Goal: Task Accomplishment & Management: Use online tool/utility

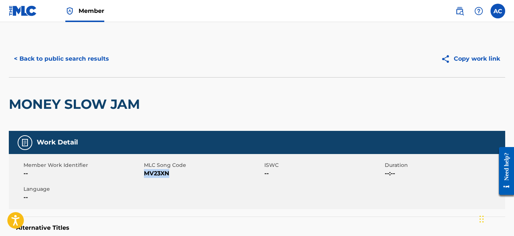
click at [87, 17] on link "Member" at bounding box center [84, 11] width 39 height 22
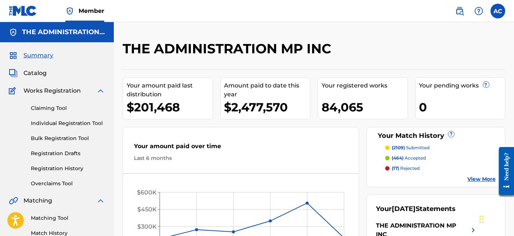
click at [42, 70] on span "Catalog" at bounding box center [34, 73] width 23 height 9
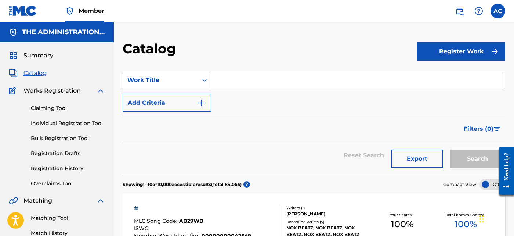
click at [247, 84] on input "Search Form" at bounding box center [357, 80] width 293 height 18
paste input "Hold Up Big [PERSON_NAME]"
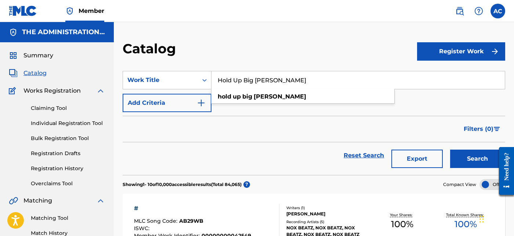
type input "Hold Up Big [PERSON_NAME]"
click at [205, 103] on img "Search Form" at bounding box center [201, 102] width 9 height 9
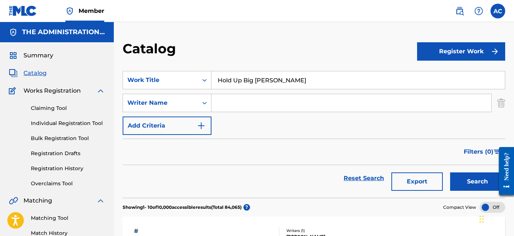
click at [215, 104] on input "Search Form" at bounding box center [351, 103] width 280 height 18
paste input "[PERSON_NAME]"
type input "[PERSON_NAME]"
click at [470, 186] on button "Search" at bounding box center [477, 181] width 55 height 18
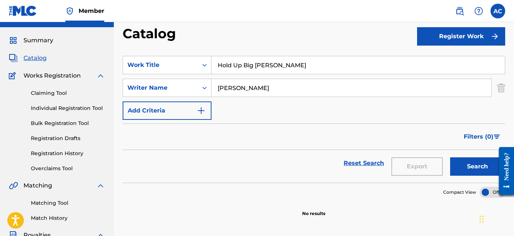
scroll to position [15, 0]
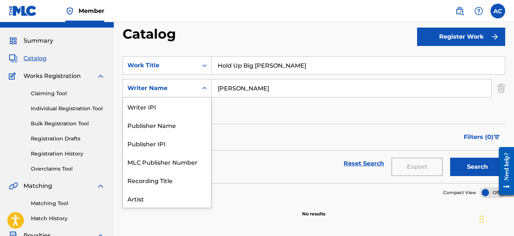
click at [203, 86] on icon "Search Form" at bounding box center [204, 87] width 7 height 7
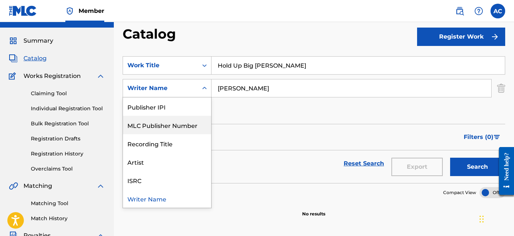
scroll to position [36, 0]
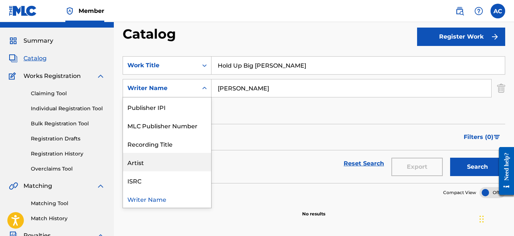
click at [162, 162] on div "Artist" at bounding box center [167, 162] width 88 height 18
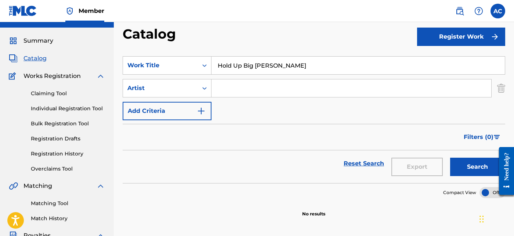
click at [249, 91] on input "Search Form" at bounding box center [351, 88] width 280 height 18
paste input "DJ [PERSON_NAME] [PERSON_NAME] [PERSON_NAME] [PERSON_NAME]"
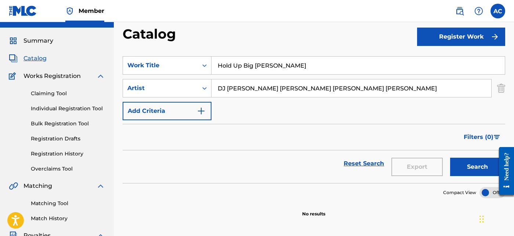
type input "DJ [PERSON_NAME] [PERSON_NAME] [PERSON_NAME] [PERSON_NAME]"
click at [483, 166] on button "Search" at bounding box center [477, 167] width 55 height 18
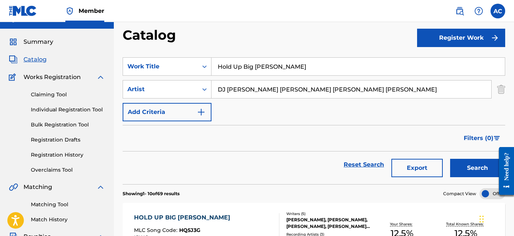
scroll to position [120, 0]
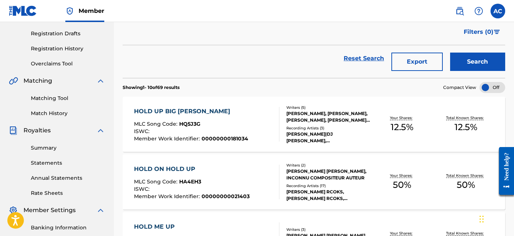
click at [312, 112] on div "[PERSON_NAME], [PERSON_NAME], [PERSON_NAME], [PERSON_NAME], [PERSON_NAME]" at bounding box center [328, 116] width 84 height 13
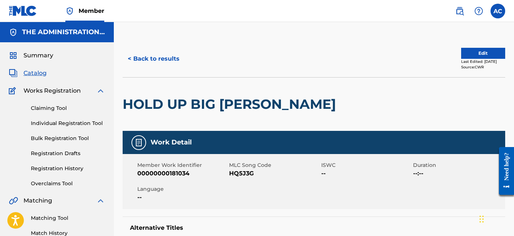
click at [198, 111] on h2 "HOLD UP BIG [PERSON_NAME]" at bounding box center [231, 104] width 217 height 17
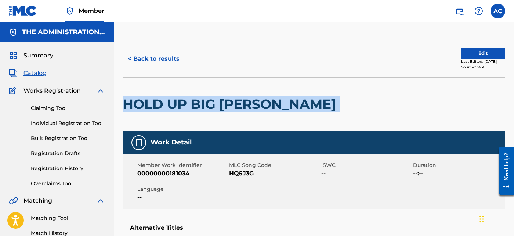
click at [198, 111] on h2 "HOLD UP BIG [PERSON_NAME]" at bounding box center [231, 104] width 217 height 17
copy div "HOLD UP BIG [PERSON_NAME]"
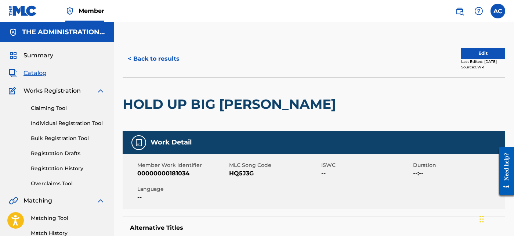
click at [245, 173] on span "HQ5J3G" at bounding box center [274, 173] width 90 height 9
copy span "HQ5J3G"
click at [170, 55] on button "< Back to results" at bounding box center [154, 59] width 62 height 18
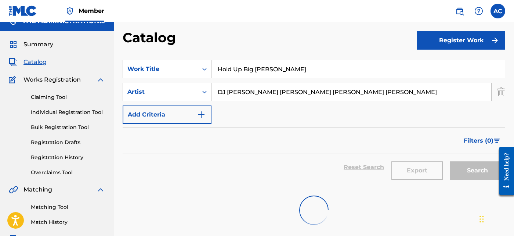
scroll to position [10, 0]
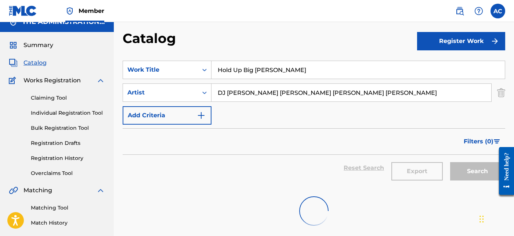
click at [271, 73] on input "Hold Up Big [PERSON_NAME]" at bounding box center [357, 70] width 293 height 18
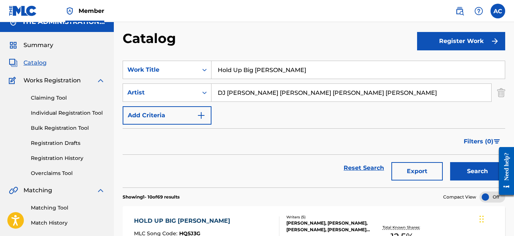
paste input "Southsida Extendo"
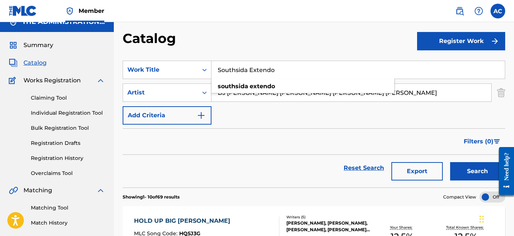
type input "Southsida Extendo"
click at [226, 104] on div "SearchWithCriteriad635bbae-cf4f-4814-9af5-1020c5470a07 Work Title Southsida Ext…" at bounding box center [314, 93] width 383 height 64
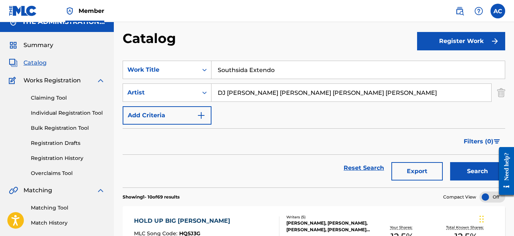
click at [247, 100] on input "DJ [PERSON_NAME] [PERSON_NAME] [PERSON_NAME] [PERSON_NAME]" at bounding box center [351, 93] width 280 height 18
paste input "[GEOGRAPHIC_DATA]"
type input "[GEOGRAPHIC_DATA]"
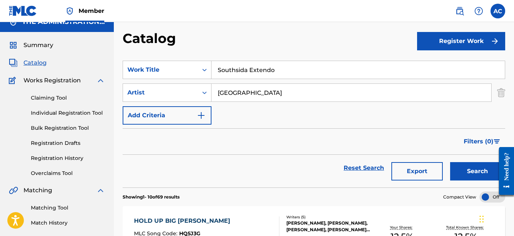
click at [459, 167] on button "Search" at bounding box center [477, 171] width 55 height 18
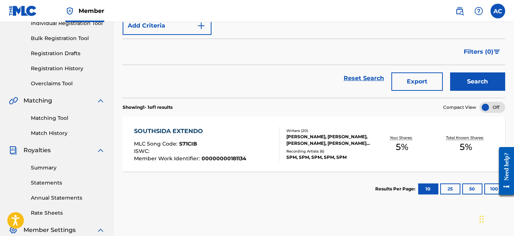
scroll to position [102, 0]
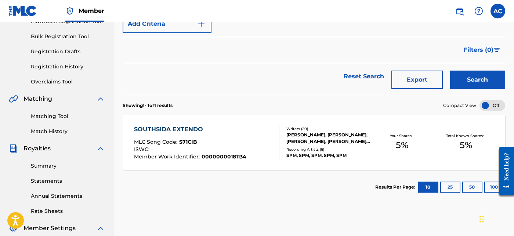
click at [343, 150] on div "Recording Artists ( 6 )" at bounding box center [328, 150] width 84 height 6
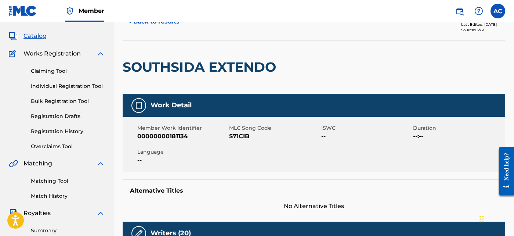
scroll to position [10, 0]
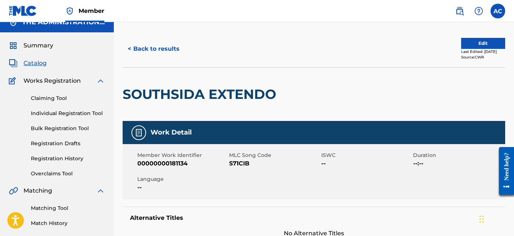
click at [199, 97] on h2 "SOUTHSIDA EXTENDO" at bounding box center [201, 94] width 157 height 17
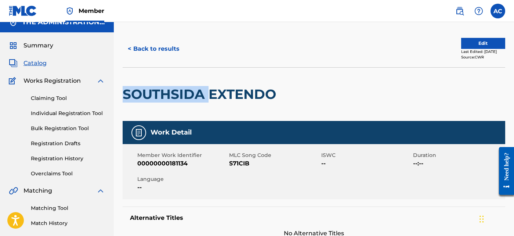
click at [199, 97] on h2 "SOUTHSIDA EXTENDO" at bounding box center [201, 94] width 157 height 17
copy div "SOUTHSIDA EXTENDO"
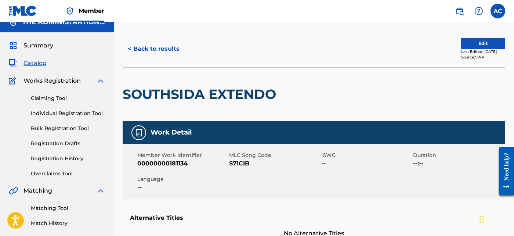
click at [242, 161] on span "S71CIB" at bounding box center [274, 163] width 90 height 9
copy span "S71CIB"
click at [37, 63] on span "Catalog" at bounding box center [34, 63] width 23 height 9
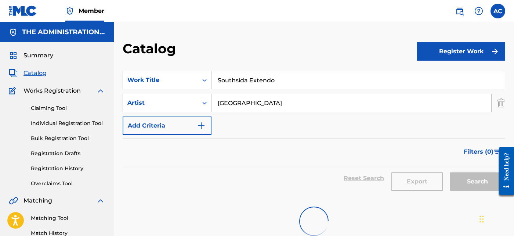
click at [262, 84] on input "Southsida Extendo" at bounding box center [357, 80] width 293 height 18
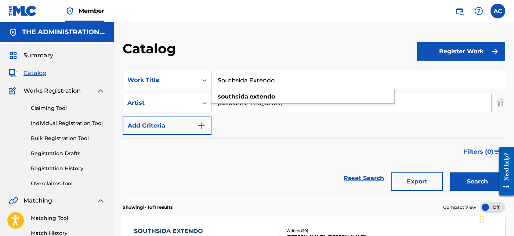
paste input "One Percent"
type input "One Percent"
click at [202, 104] on icon "Search Form" at bounding box center [204, 102] width 7 height 7
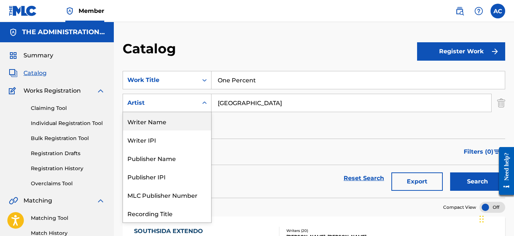
click at [189, 121] on div "Writer Name" at bounding box center [167, 121] width 88 height 18
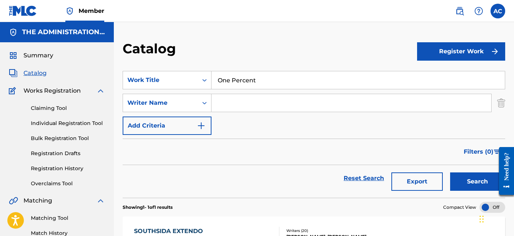
click at [230, 103] on input "Search Form" at bounding box center [351, 103] width 280 height 18
paste input "[PERSON_NAME]"
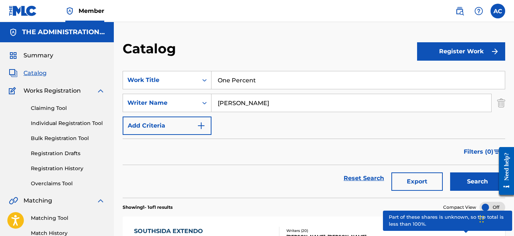
type input "[PERSON_NAME]"
click at [463, 184] on button "Search" at bounding box center [477, 181] width 55 height 18
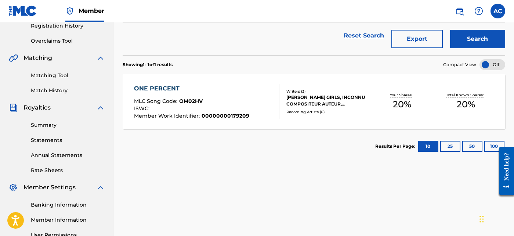
scroll to position [142, 0]
click at [255, 98] on div "ONE PERCENT MLC Song Code : OM02HV ISWC : Member Work Identifier : 000000001792…" at bounding box center [206, 101] width 145 height 35
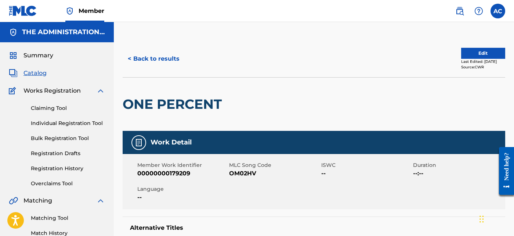
click at [160, 110] on h2 "ONE PERCENT" at bounding box center [174, 104] width 103 height 17
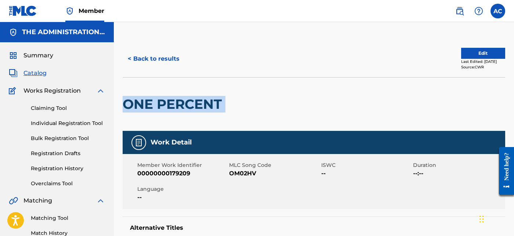
click at [160, 110] on h2 "ONE PERCENT" at bounding box center [174, 104] width 103 height 17
copy div "ONE PERCENT"
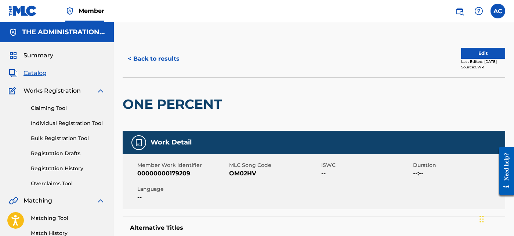
click at [236, 176] on span "OM02HV" at bounding box center [274, 173] width 90 height 9
copy span "OM02HV"
click at [172, 63] on button "< Back to results" at bounding box center [154, 59] width 62 height 18
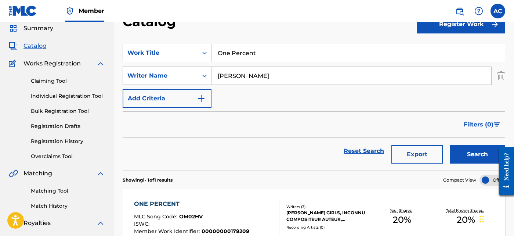
scroll to position [25, 0]
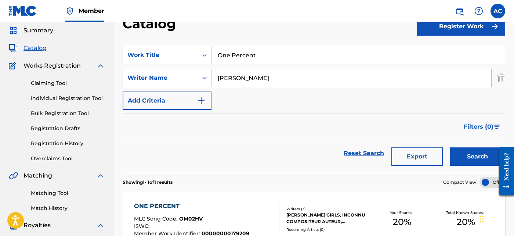
click at [261, 60] on input "One Percent" at bounding box center [357, 55] width 293 height 18
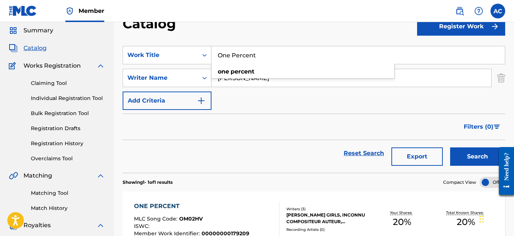
click at [246, 55] on input "One Percent" at bounding box center [357, 55] width 293 height 18
paste input "Ice Baby"
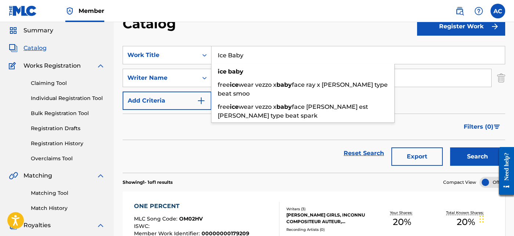
type input "Ice Baby"
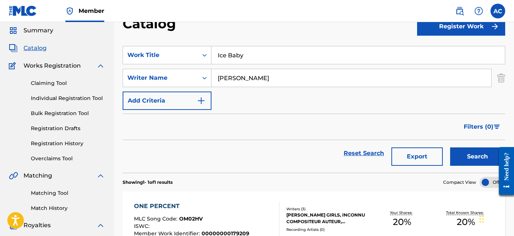
click at [474, 158] on button "Search" at bounding box center [477, 156] width 55 height 18
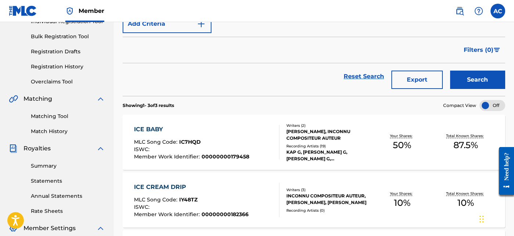
scroll to position [103, 0]
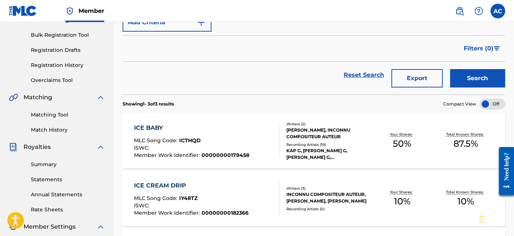
click at [243, 138] on div "MLC Song Code : IC7HQD" at bounding box center [191, 141] width 115 height 7
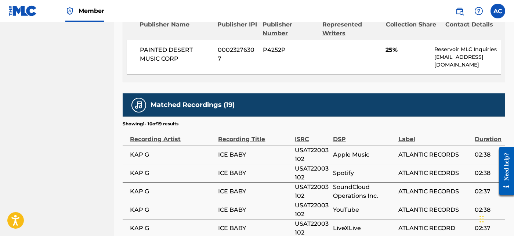
scroll to position [690, 0]
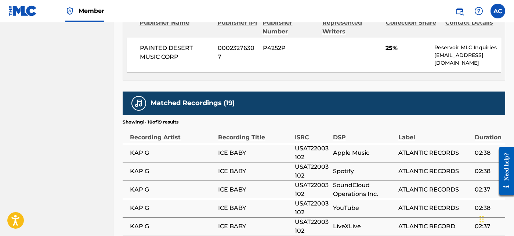
click at [142, 144] on td "KAP G" at bounding box center [171, 153] width 96 height 18
copy div "KAP G"
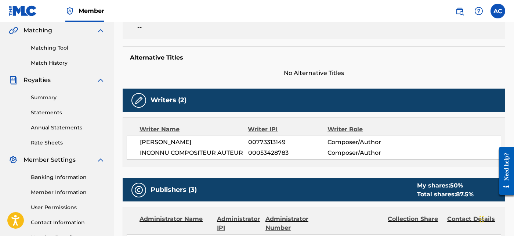
scroll to position [0, 0]
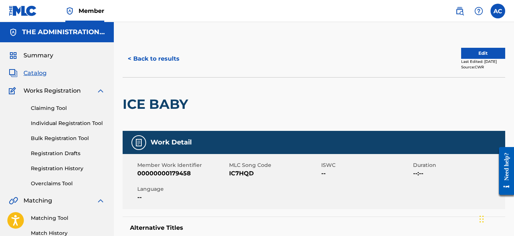
click at [162, 99] on h2 "ICE BABY" at bounding box center [157, 104] width 69 height 17
copy div "ICE BABY"
click at [235, 170] on span "IC7HQD" at bounding box center [274, 173] width 90 height 9
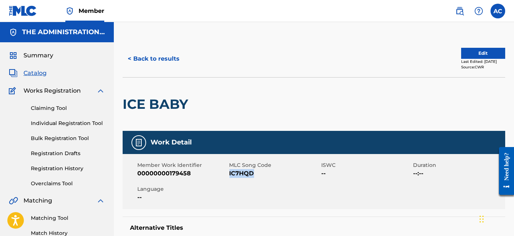
click at [235, 170] on span "IC7HQD" at bounding box center [274, 173] width 90 height 9
copy span "IC7HQD"
click at [155, 44] on div "< Back to results Edit Last Edited: [DATE] Source: CWR" at bounding box center [314, 58] width 383 height 37
click at [158, 62] on button "< Back to results" at bounding box center [154, 59] width 62 height 18
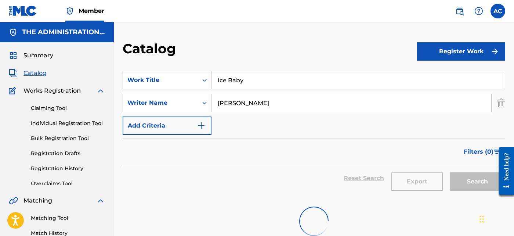
click at [223, 74] on input "Ice Baby" at bounding box center [357, 80] width 293 height 18
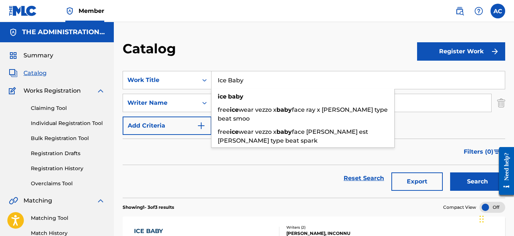
paste input "Slump"
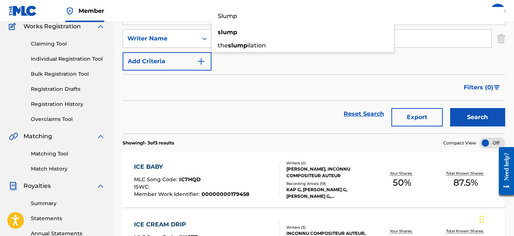
scroll to position [62, 0]
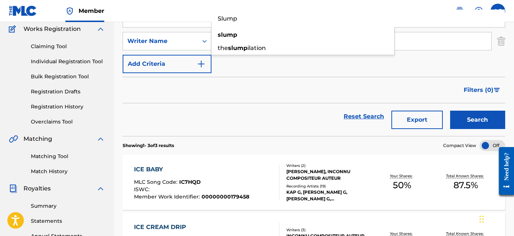
type input "Slump"
click at [456, 119] on button "Search" at bounding box center [477, 120] width 55 height 18
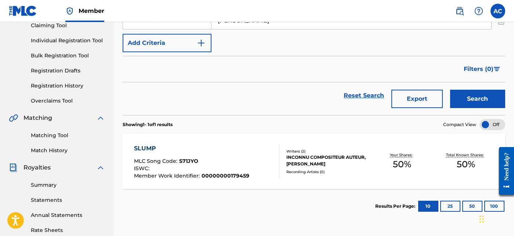
scroll to position [84, 0]
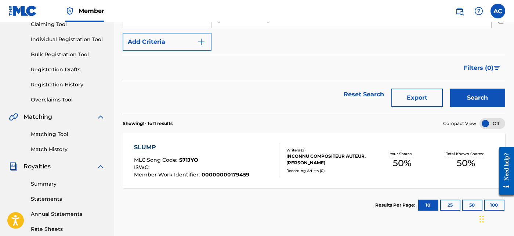
click at [361, 153] on div "INCONNU COMPOSITEUR AUTEUR, [PERSON_NAME]" at bounding box center [328, 159] width 84 height 13
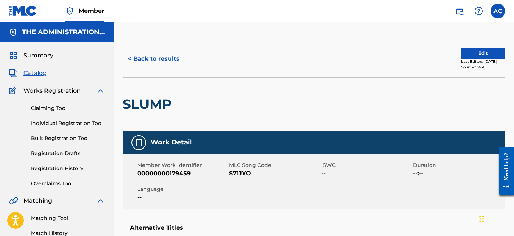
click at [30, 73] on span "Catalog" at bounding box center [34, 73] width 23 height 9
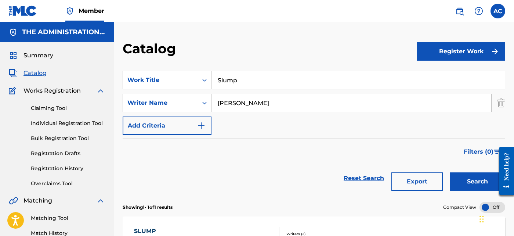
click at [231, 76] on input "Slump" at bounding box center [357, 80] width 293 height 18
paste input "Nobody Intro"
type input "Nobody Intro"
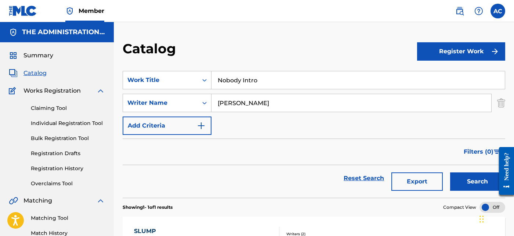
click at [468, 181] on button "Search" at bounding box center [477, 181] width 55 height 18
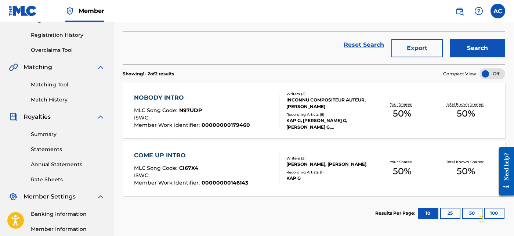
scroll to position [137, 0]
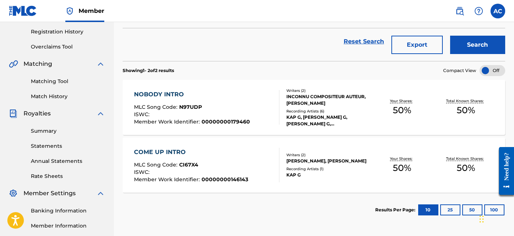
click at [260, 106] on div "NOBODY INTRO MLC Song Code : N97UDP ISWC : Member Work Identifier : 00000000179…" at bounding box center [206, 107] width 145 height 35
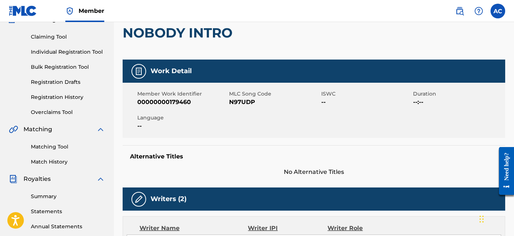
scroll to position [62, 0]
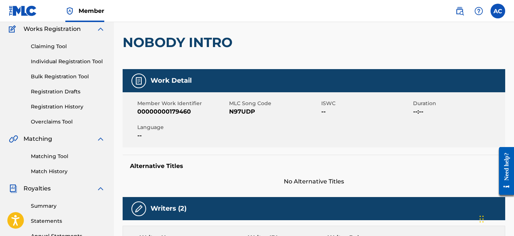
click at [205, 50] on h2 "NOBODY INTRO" at bounding box center [179, 42] width 113 height 17
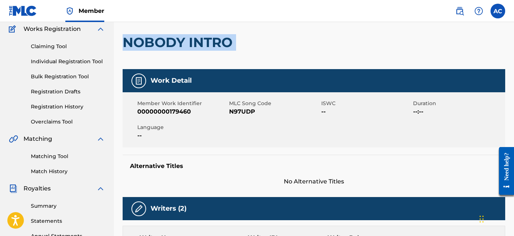
click at [205, 50] on h2 "NOBODY INTRO" at bounding box center [179, 42] width 113 height 17
copy div "NOBODY INTRO"
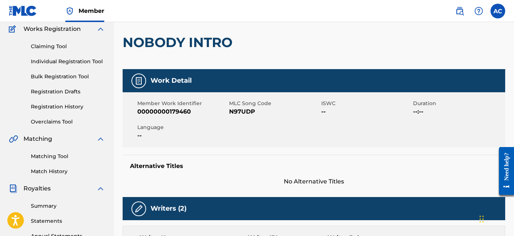
click at [242, 112] on span "N97UDP" at bounding box center [274, 111] width 90 height 9
click at [207, 45] on h2 "NOBODY INTRO" at bounding box center [179, 42] width 113 height 17
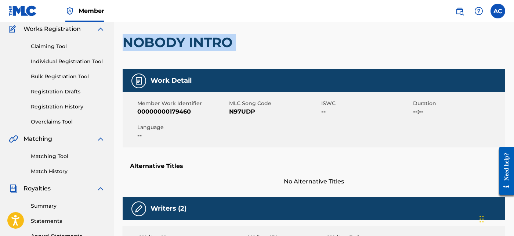
click at [207, 45] on h2 "NOBODY INTRO" at bounding box center [179, 42] width 113 height 17
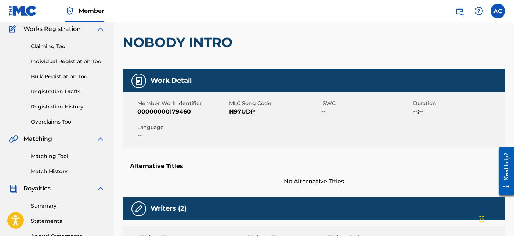
click at [242, 114] on span "N97UDP" at bounding box center [274, 111] width 90 height 9
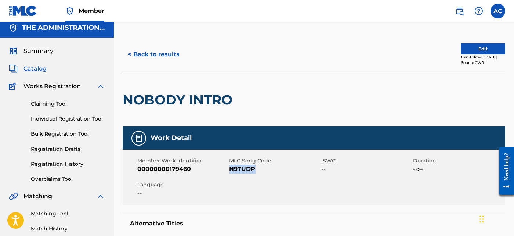
scroll to position [4, 0]
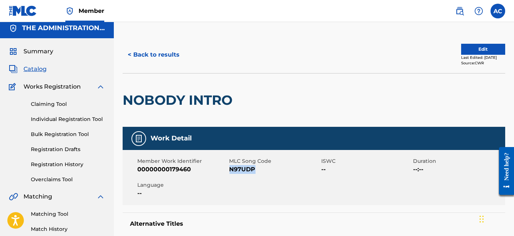
click at [145, 54] on button "< Back to results" at bounding box center [154, 55] width 62 height 18
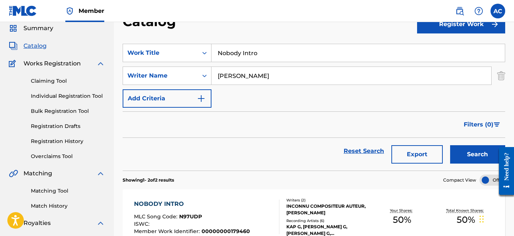
scroll to position [26, 0]
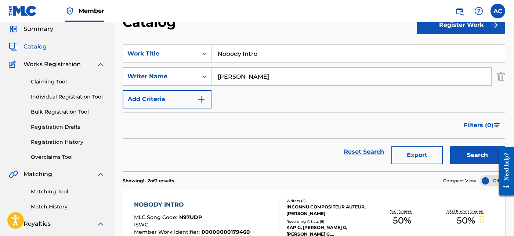
click at [241, 55] on input "Nobody Intro" at bounding box center [357, 54] width 293 height 18
paste input "Remember Them Days"
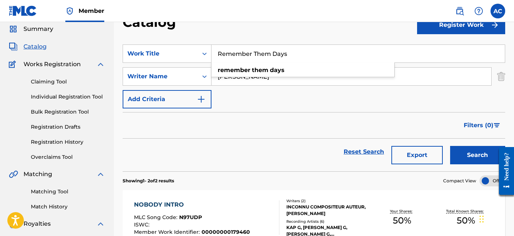
type input "Remember Them Days"
click at [463, 153] on button "Search" at bounding box center [477, 155] width 55 height 18
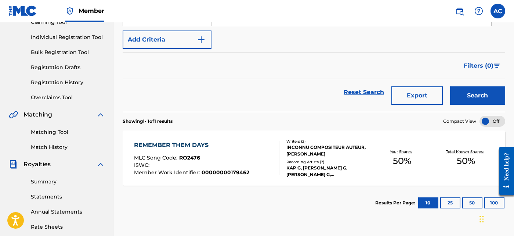
scroll to position [87, 0]
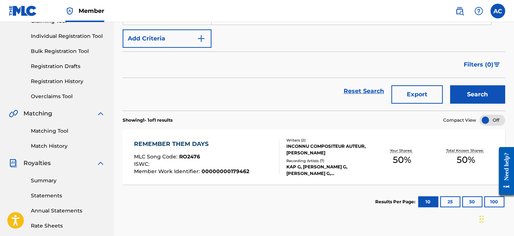
click at [326, 163] on div "Recording Artists ( 7 )" at bounding box center [328, 161] width 84 height 6
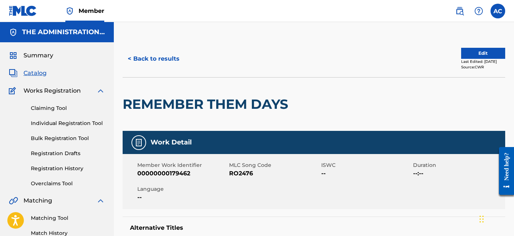
click at [164, 97] on h2 "REMEMBER THEM DAYS" at bounding box center [207, 104] width 169 height 17
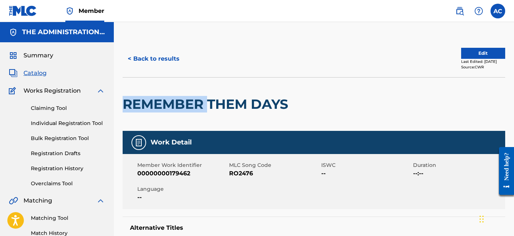
click at [164, 97] on h2 "REMEMBER THEM DAYS" at bounding box center [207, 104] width 169 height 17
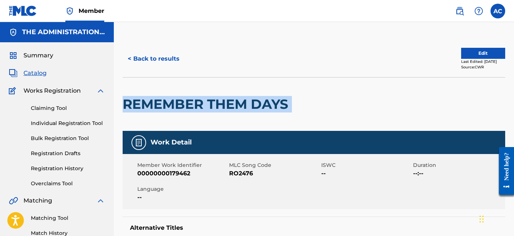
click at [164, 97] on h2 "REMEMBER THEM DAYS" at bounding box center [207, 104] width 169 height 17
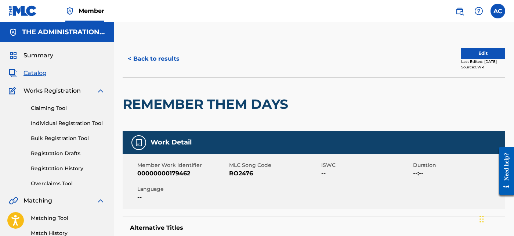
click at [240, 179] on div "Member Work Identifier 00000000179462 MLC Song Code RO2476 ISWC -- Duration --:…" at bounding box center [314, 181] width 383 height 55
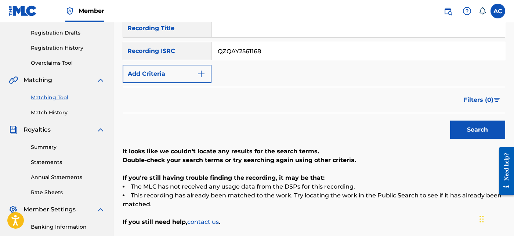
click at [265, 53] on input "QZQAY2561168" at bounding box center [357, 51] width 293 height 18
paste input "TCAIX2497101"
type input "TCAIX2497101"
click at [473, 126] on button "Search" at bounding box center [477, 129] width 55 height 18
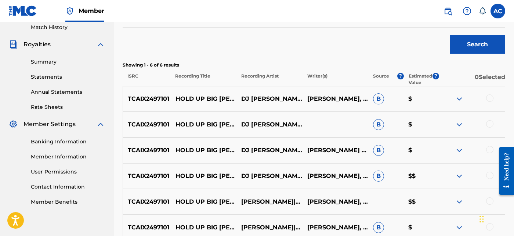
scroll to position [220, 0]
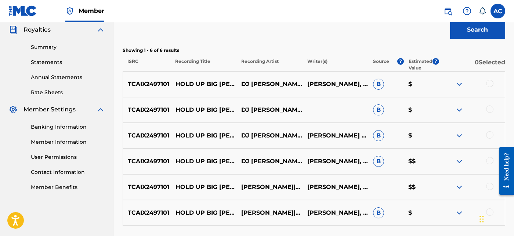
click at [491, 86] on div at bounding box center [489, 83] width 7 height 7
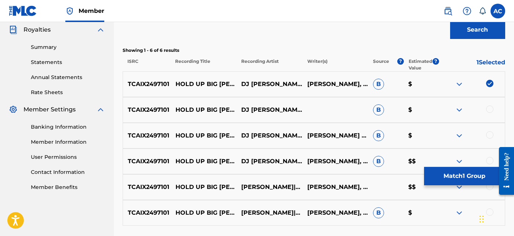
click at [491, 108] on div at bounding box center [489, 108] width 7 height 7
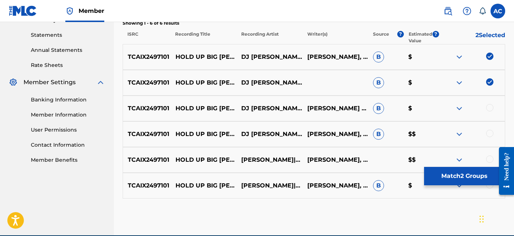
scroll to position [253, 0]
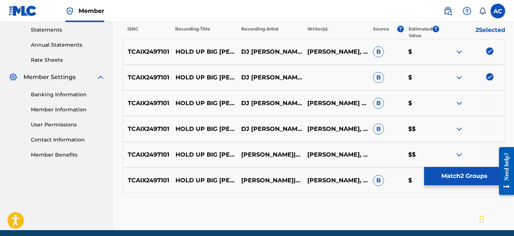
click at [489, 104] on div at bounding box center [489, 102] width 7 height 7
click at [492, 126] on div at bounding box center [489, 127] width 7 height 7
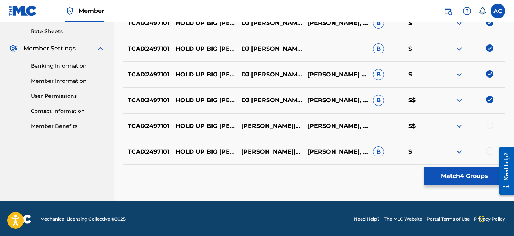
click at [489, 125] on div at bounding box center [489, 125] width 7 height 7
click at [492, 150] on div at bounding box center [489, 150] width 7 height 7
click at [474, 180] on button "Match 6 Groups" at bounding box center [464, 176] width 81 height 18
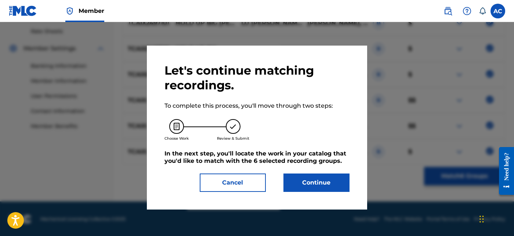
click at [323, 181] on button "Continue" at bounding box center [316, 182] width 66 height 18
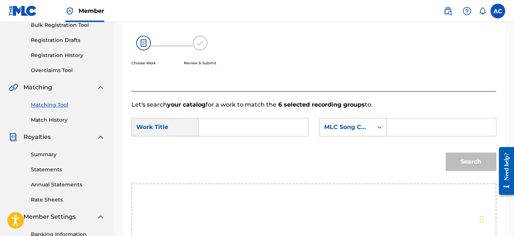
scroll to position [110, 0]
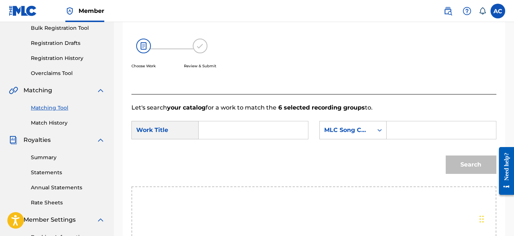
click at [260, 123] on input "Search Form" at bounding box center [253, 130] width 97 height 18
paste input "HOLD UP BIG [PERSON_NAME]"
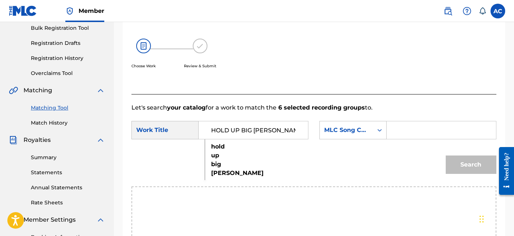
type input "HOLD UP BIG [PERSON_NAME]"
click at [401, 129] on input "Search Form" at bounding box center [441, 130] width 97 height 18
paste input "HQ5J3G"
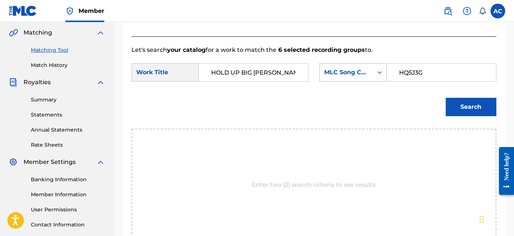
scroll to position [169, 0]
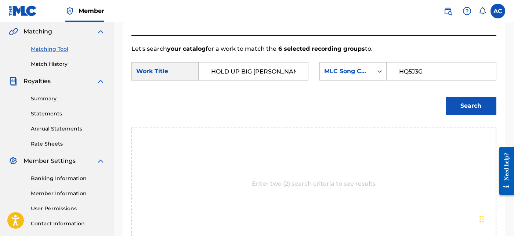
type input "HQ5J3G"
click at [488, 102] on button "Search" at bounding box center [471, 106] width 51 height 18
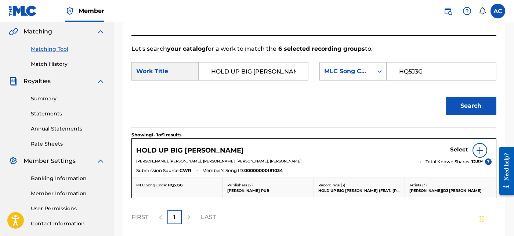
click at [456, 151] on h5 "Select" at bounding box center [459, 149] width 18 height 7
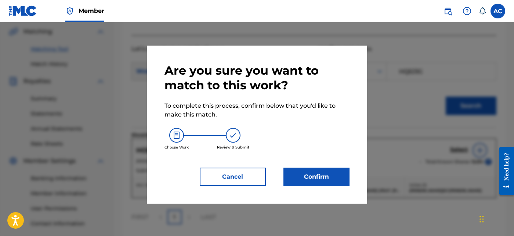
click at [313, 179] on button "Confirm" at bounding box center [316, 176] width 66 height 18
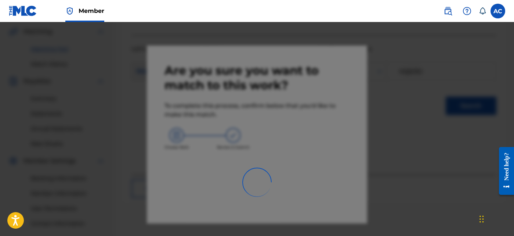
scroll to position [182, 0]
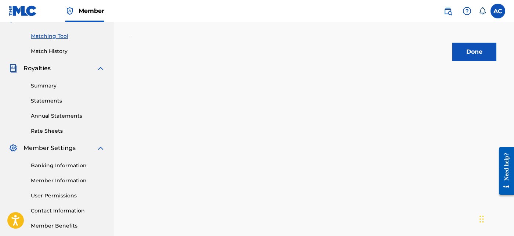
click at [474, 48] on button "Done" at bounding box center [474, 52] width 44 height 18
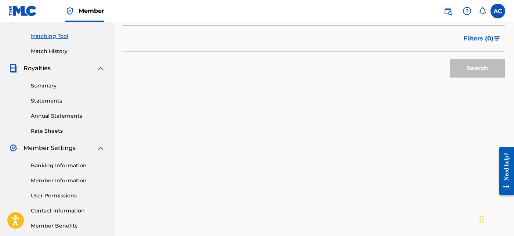
scroll to position [82, 0]
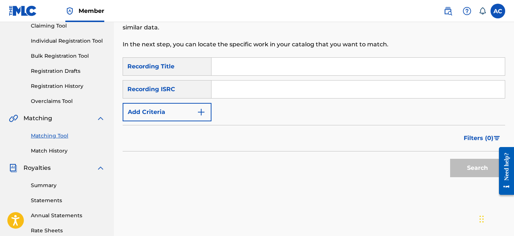
click at [296, 86] on input "Search Form" at bounding box center [357, 89] width 293 height 18
paste input "QT3FZ2400006"
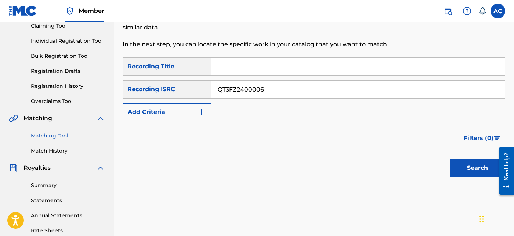
type input "QT3FZ2400006"
click at [465, 165] on button "Search" at bounding box center [477, 168] width 55 height 18
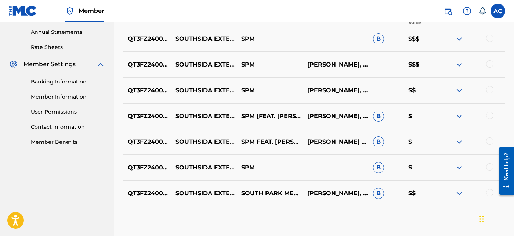
scroll to position [207, 0]
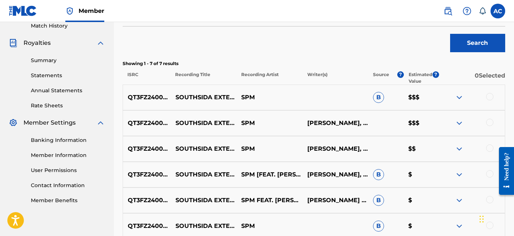
click at [491, 96] on div at bounding box center [489, 96] width 7 height 7
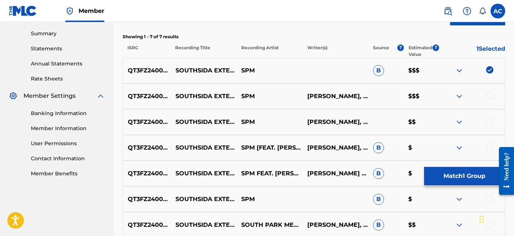
scroll to position [234, 0]
click at [491, 96] on div at bounding box center [489, 95] width 7 height 7
click at [490, 117] on div at bounding box center [489, 120] width 7 height 7
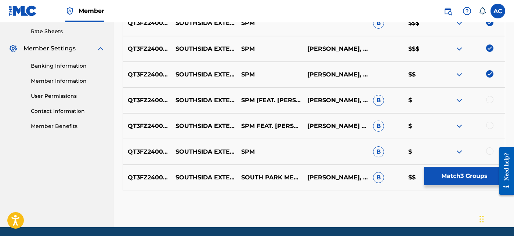
scroll to position [282, 0]
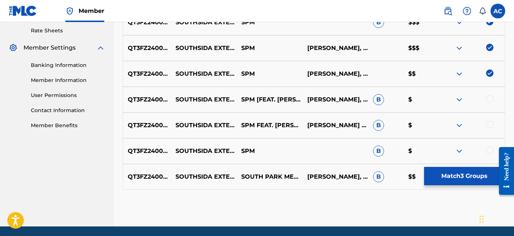
click at [489, 102] on div at bounding box center [472, 99] width 66 height 9
click at [489, 97] on div at bounding box center [489, 98] width 7 height 7
click at [488, 123] on div at bounding box center [489, 124] width 7 height 7
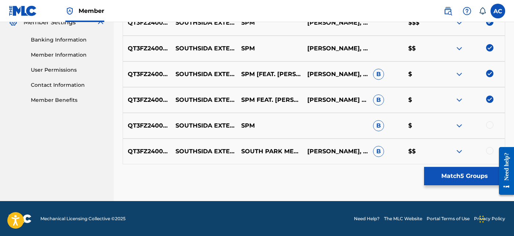
click at [488, 123] on div at bounding box center [489, 124] width 7 height 7
click at [491, 152] on div at bounding box center [489, 150] width 7 height 7
click at [471, 174] on button "Match 7 Groups" at bounding box center [464, 176] width 81 height 18
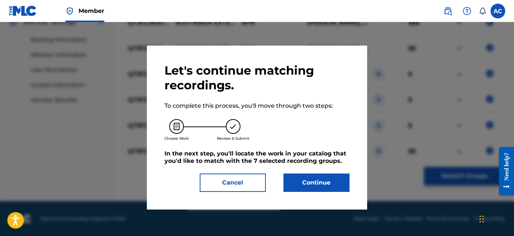
click at [335, 181] on button "Continue" at bounding box center [316, 182] width 66 height 18
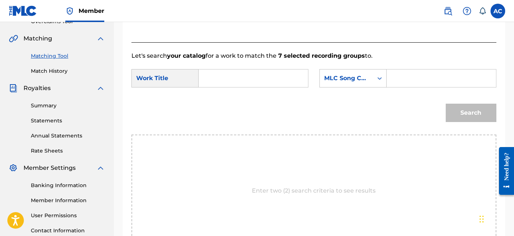
scroll to position [153, 0]
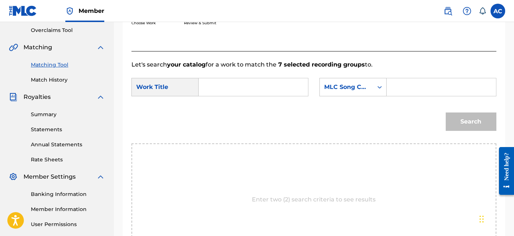
click at [265, 87] on input "Search Form" at bounding box center [253, 87] width 97 height 18
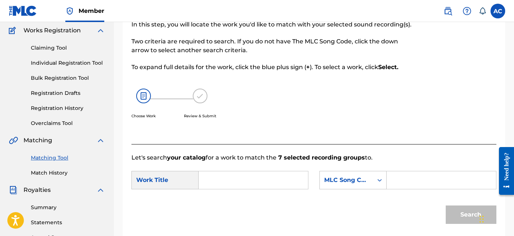
scroll to position [61, 0]
paste input "SOUTHSIDA EXTENDO"
type input "SOUTHSIDA EXTENDO"
click at [399, 173] on input "Search Form" at bounding box center [441, 180] width 97 height 18
paste input "S71CIB"
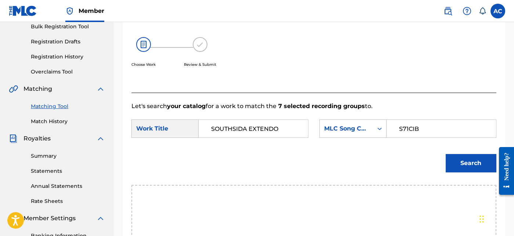
scroll to position [112, 0]
type input "S71CIB"
click at [457, 166] on button "Search" at bounding box center [471, 162] width 51 height 18
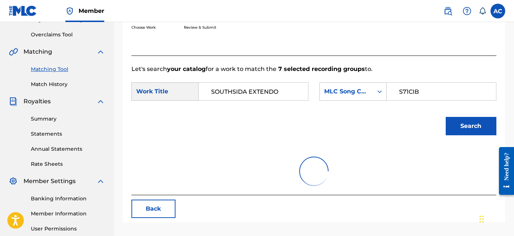
scroll to position [162, 0]
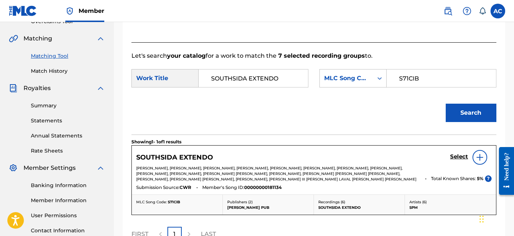
click at [461, 157] on h5 "Select" at bounding box center [459, 156] width 18 height 7
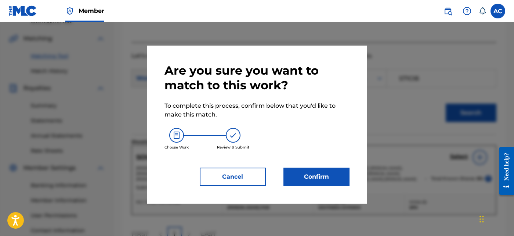
click at [336, 173] on button "Confirm" at bounding box center [316, 176] width 66 height 18
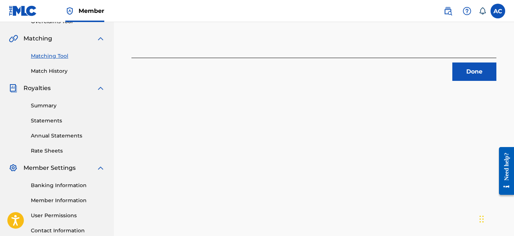
click at [469, 70] on button "Done" at bounding box center [474, 71] width 44 height 18
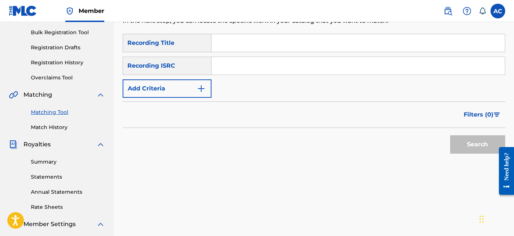
scroll to position [104, 0]
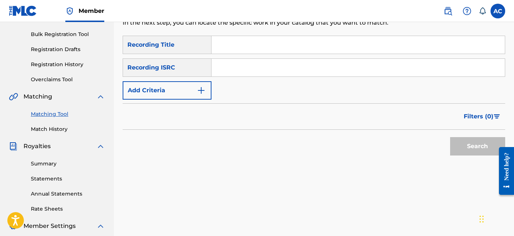
click at [244, 63] on input "Search Form" at bounding box center [357, 68] width 293 height 18
paste input "USRC11800239"
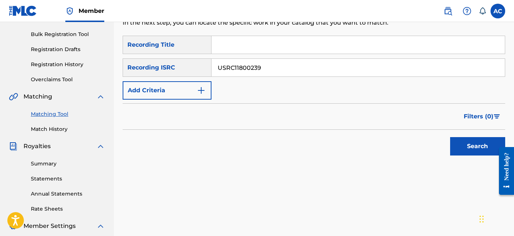
click at [469, 143] on button "Search" at bounding box center [477, 146] width 55 height 18
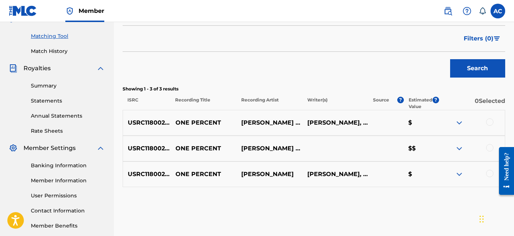
scroll to position [190, 0]
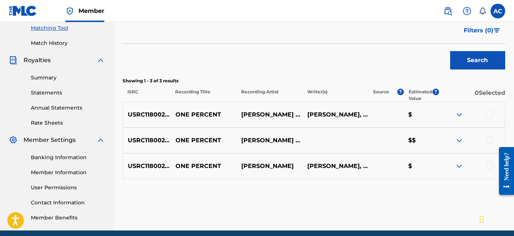
click at [491, 116] on div at bounding box center [489, 113] width 7 height 7
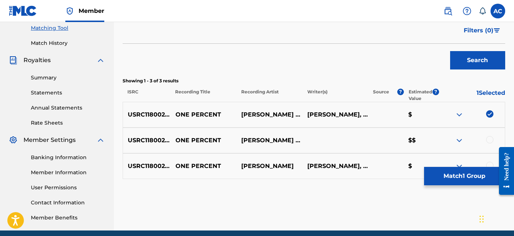
click at [489, 136] on div at bounding box center [489, 139] width 7 height 7
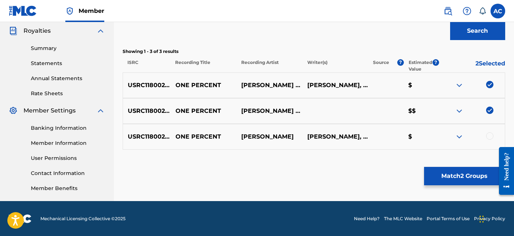
click at [489, 135] on div at bounding box center [489, 135] width 7 height 7
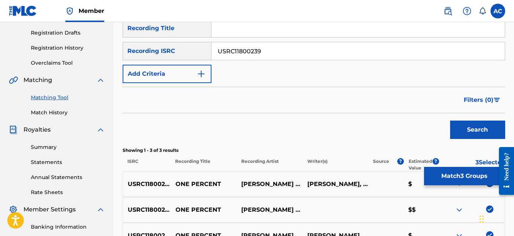
scroll to position [114, 0]
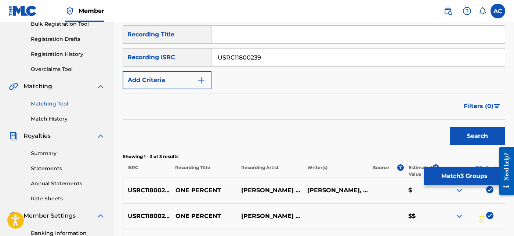
click at [272, 62] on input "USRC11800239" at bounding box center [357, 57] width 293 height 18
paste input "40"
type input "USRC11800240"
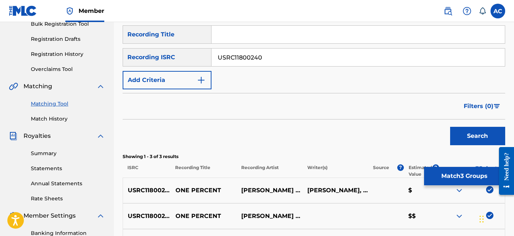
click at [485, 134] on button "Search" at bounding box center [477, 136] width 55 height 18
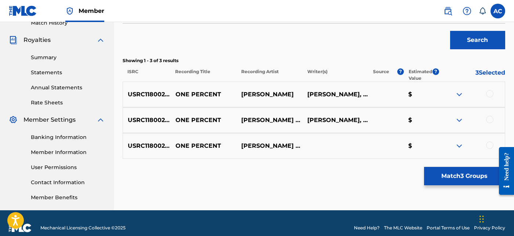
scroll to position [219, 0]
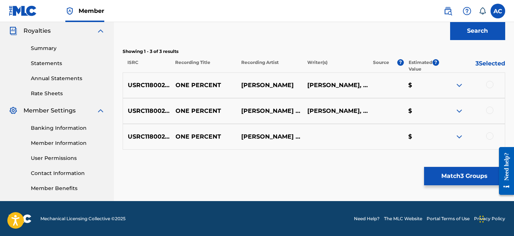
click at [488, 86] on div at bounding box center [489, 84] width 7 height 7
click at [489, 109] on div at bounding box center [489, 109] width 7 height 7
click at [488, 134] on div at bounding box center [489, 135] width 7 height 7
click at [470, 187] on div "Matching Tool The Matching Tool allows Members to match sound recordings to wor…" at bounding box center [314, 11] width 383 height 380
click at [467, 178] on button "Match 6 Groups" at bounding box center [464, 176] width 81 height 18
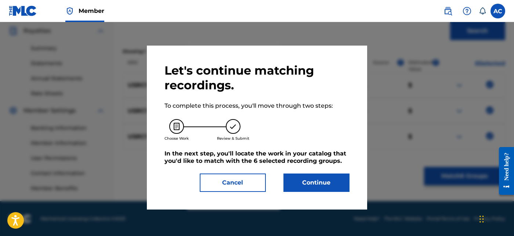
click at [331, 184] on button "Continue" at bounding box center [316, 182] width 66 height 18
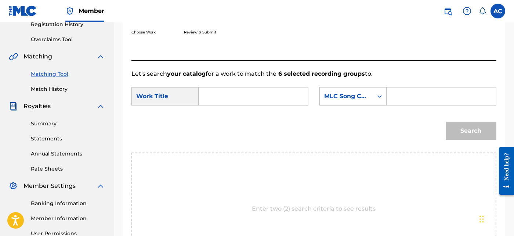
scroll to position [144, 0]
click at [257, 99] on input "Search Form" at bounding box center [253, 97] width 97 height 18
paste input "ONE PERCENT"
type input "ONE PERCENT"
click at [394, 99] on input "Search Form" at bounding box center [441, 97] width 97 height 18
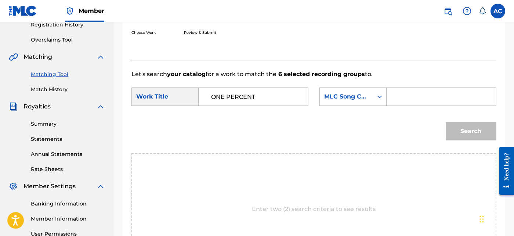
paste input "OM02HV"
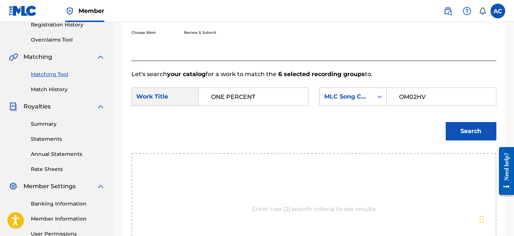
type input "OM02HV"
drag, startPoint x: 451, startPoint y: 145, endPoint x: 452, endPoint y: 129, distance: 16.2
click at [452, 129] on div "Search" at bounding box center [313, 134] width 365 height 38
click at [464, 130] on button "Search" at bounding box center [471, 131] width 51 height 18
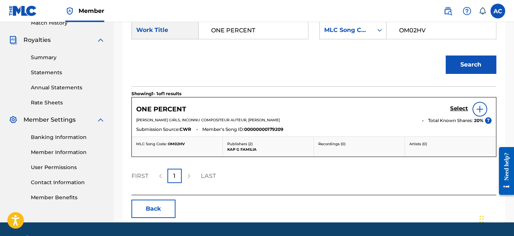
scroll to position [213, 0]
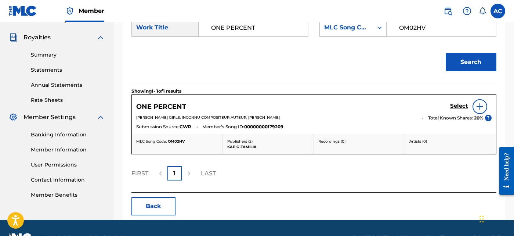
click at [460, 102] on h5 "Select" at bounding box center [459, 105] width 18 height 7
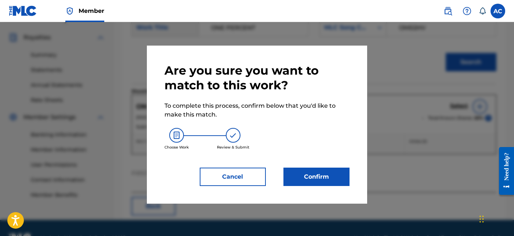
click at [321, 174] on button "Confirm" at bounding box center [316, 176] width 66 height 18
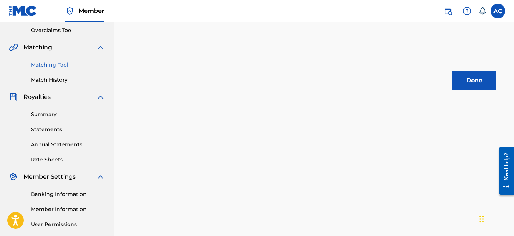
scroll to position [148, 0]
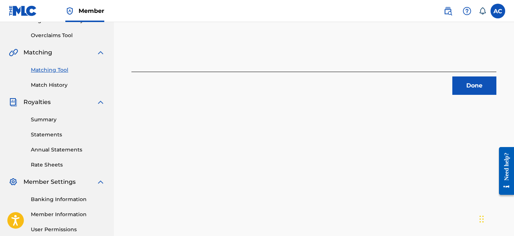
click at [471, 83] on button "Done" at bounding box center [474, 85] width 44 height 18
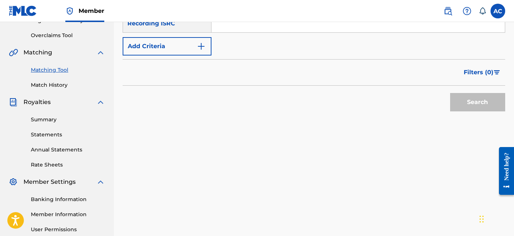
click at [471, 83] on div "Filters ( 0 )" at bounding box center [314, 72] width 383 height 26
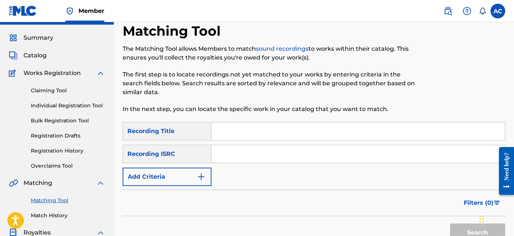
scroll to position [18, 0]
click at [259, 156] on input "Search Form" at bounding box center [357, 154] width 293 height 18
paste input "USAT22003102"
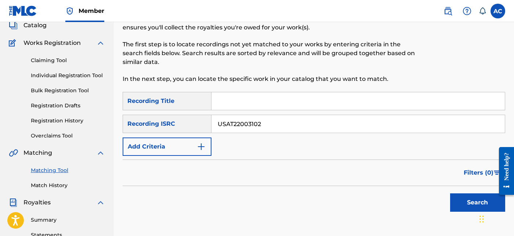
type input "USAT22003102"
click at [474, 204] on button "Search" at bounding box center [477, 202] width 55 height 18
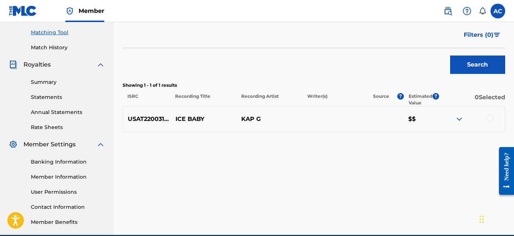
scroll to position [186, 0]
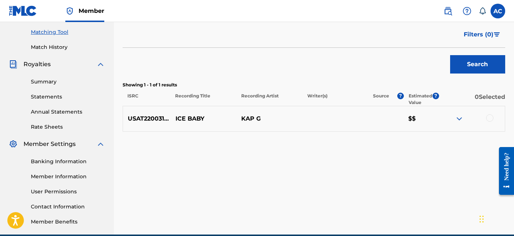
click at [489, 116] on div at bounding box center [489, 117] width 7 height 7
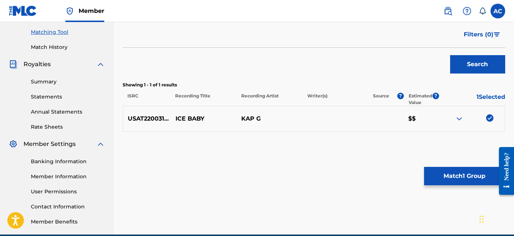
click at [449, 174] on button "Match 1 Group" at bounding box center [464, 176] width 81 height 18
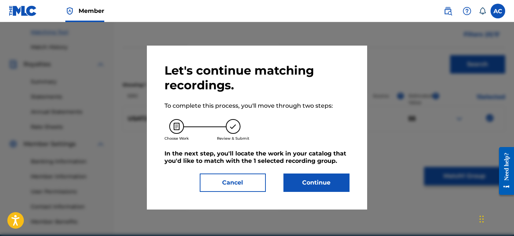
scroll to position [219, 0]
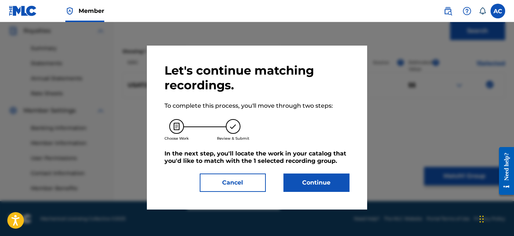
click at [326, 181] on button "Continue" at bounding box center [316, 182] width 66 height 18
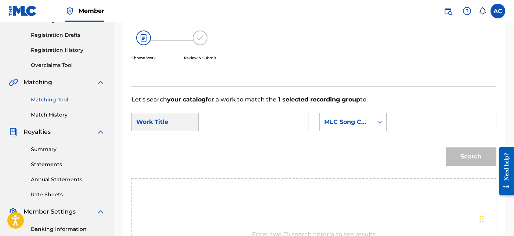
scroll to position [116, 0]
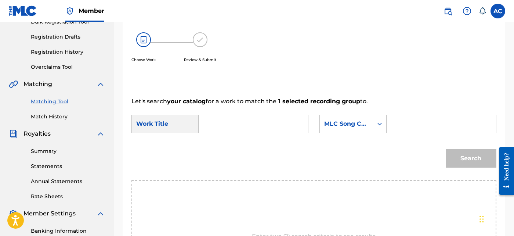
click at [255, 129] on input "Search Form" at bounding box center [253, 124] width 97 height 18
paste input "ICE BABY"
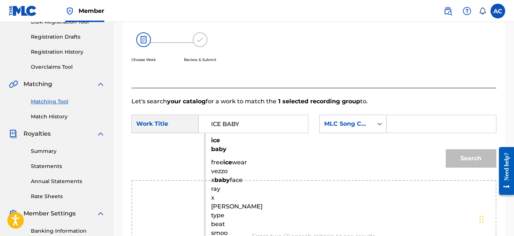
type input "ICE BABY"
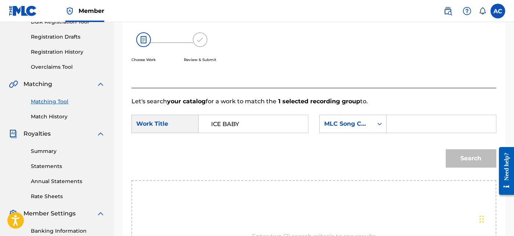
click at [413, 120] on input "Search Form" at bounding box center [441, 124] width 97 height 18
paste input "IC7HQD"
type input "IC7HQD"
click at [452, 164] on button "Search" at bounding box center [471, 158] width 51 height 18
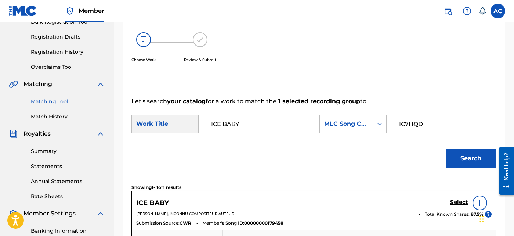
click at [462, 203] on h5 "Select" at bounding box center [459, 202] width 18 height 7
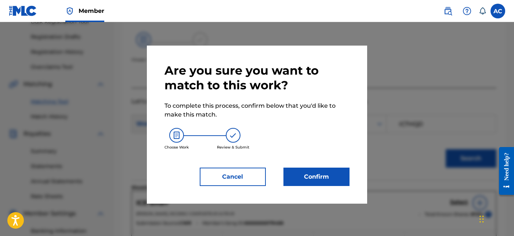
click at [335, 170] on button "Confirm" at bounding box center [316, 176] width 66 height 18
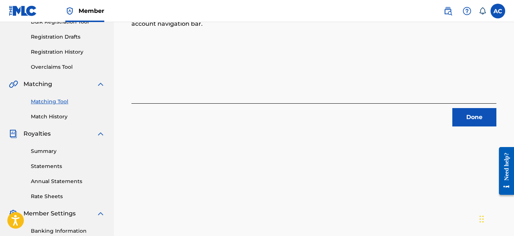
click at [479, 117] on button "Done" at bounding box center [474, 117] width 44 height 18
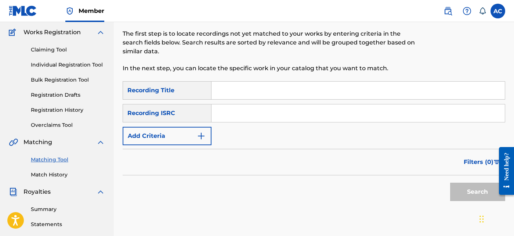
scroll to position [58, 0]
click at [381, 120] on input "Search Form" at bounding box center [357, 114] width 293 height 18
paste input "USAEA8168797"
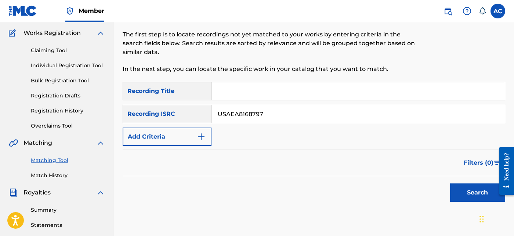
type input "USAEA8168797"
click at [471, 192] on button "Search" at bounding box center [477, 192] width 55 height 18
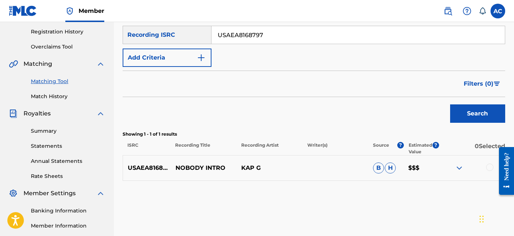
scroll to position [173, 0]
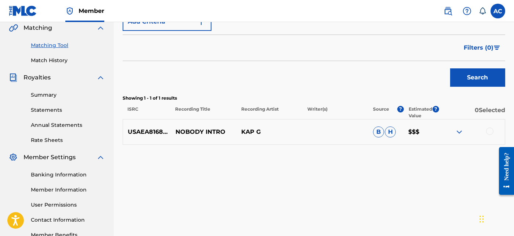
click at [489, 130] on div at bounding box center [489, 130] width 7 height 7
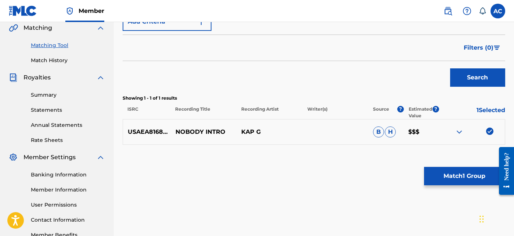
scroll to position [219, 0]
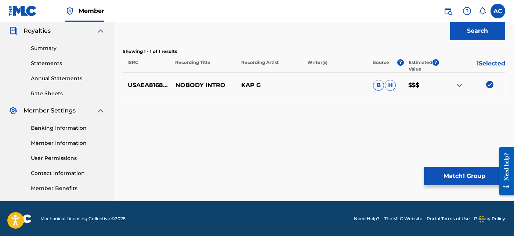
click at [459, 168] on button "Match 1 Group" at bounding box center [464, 176] width 81 height 18
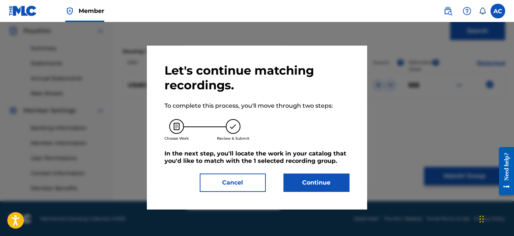
click at [336, 187] on button "Continue" at bounding box center [316, 182] width 66 height 18
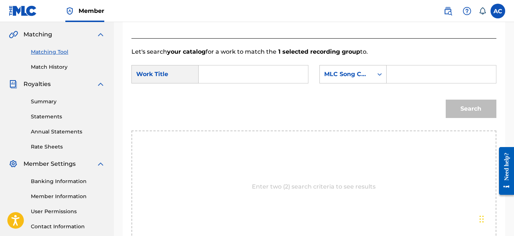
scroll to position [166, 0]
click at [255, 79] on input "Search Form" at bounding box center [253, 75] width 97 height 18
paste input "NOBODY INTRO"
type input "NOBODY INTRO"
click at [423, 80] on input "Search Form" at bounding box center [441, 75] width 97 height 18
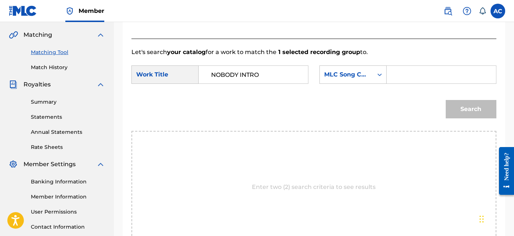
paste input "N97UDP"
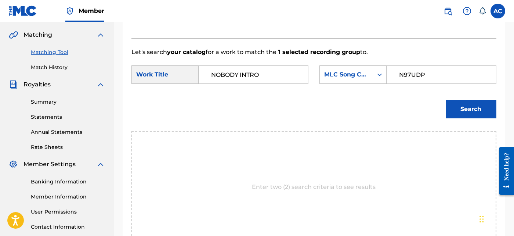
type input "N97UDP"
click at [479, 118] on div "Search" at bounding box center [469, 107] width 54 height 29
click at [475, 112] on button "Search" at bounding box center [471, 109] width 51 height 18
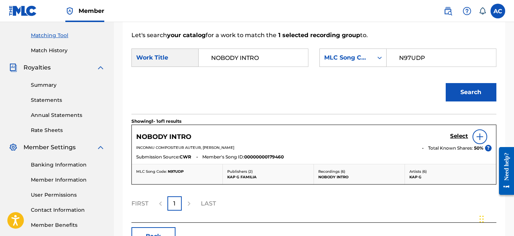
scroll to position [186, 0]
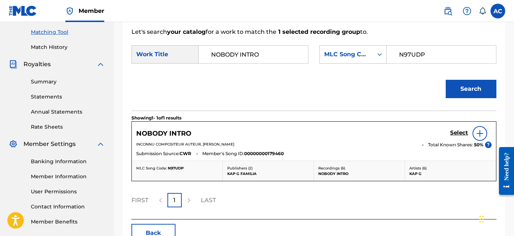
click at [459, 133] on h5 "Select" at bounding box center [459, 132] width 18 height 7
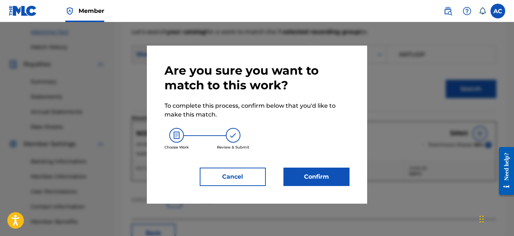
click at [329, 169] on button "Confirm" at bounding box center [316, 176] width 66 height 18
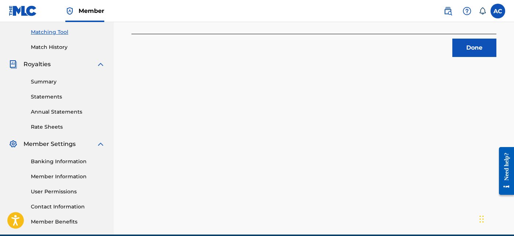
scroll to position [187, 0]
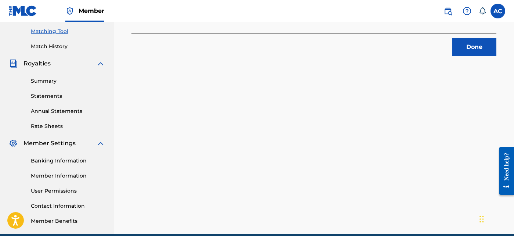
click at [467, 47] on button "Done" at bounding box center [474, 47] width 44 height 18
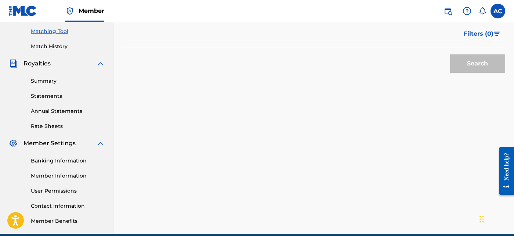
scroll to position [87, 0]
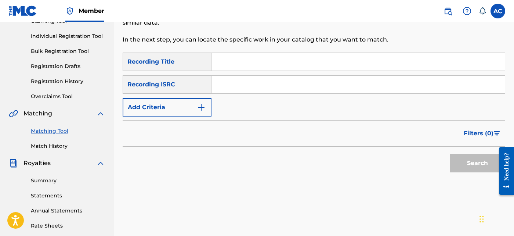
click at [265, 84] on input "Search Form" at bounding box center [357, 85] width 293 height 18
paste input "USAEA8168797"
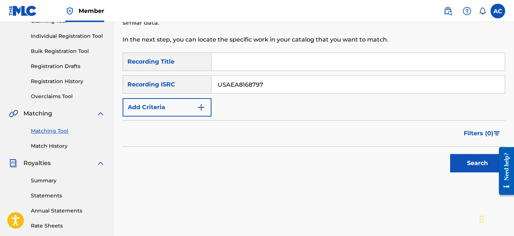
type input "USAEA8168797"
click at [471, 155] on button "Search" at bounding box center [477, 163] width 55 height 18
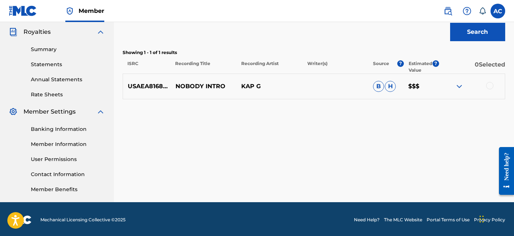
scroll to position [218, 0]
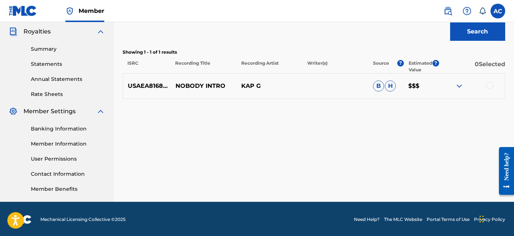
click at [490, 83] on div at bounding box center [489, 85] width 7 height 7
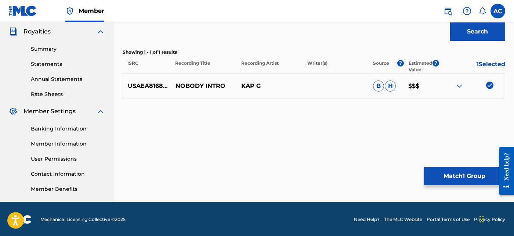
click at [454, 174] on button "Match 1 Group" at bounding box center [464, 176] width 81 height 18
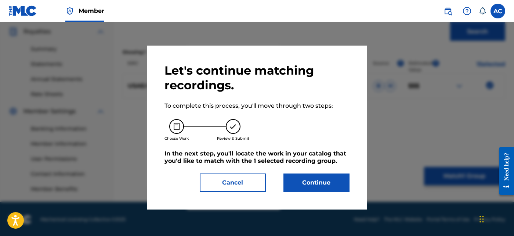
drag, startPoint x: 326, startPoint y: 184, endPoint x: 316, endPoint y: 184, distance: 10.6
click at [316, 184] on button "Continue" at bounding box center [316, 182] width 66 height 18
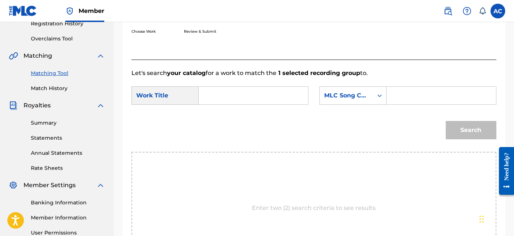
scroll to position [144, 0]
click at [266, 95] on input "Search Form" at bounding box center [253, 96] width 97 height 18
paste input "NOBODY INTRO"
type input "NOBODY INTRO"
click at [416, 97] on input "Search Form" at bounding box center [441, 96] width 97 height 18
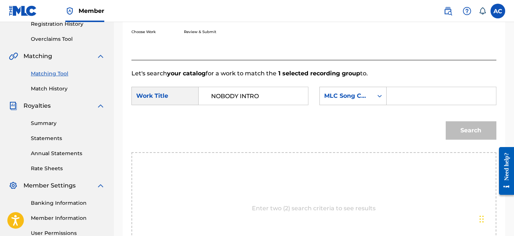
paste input "N97UDP"
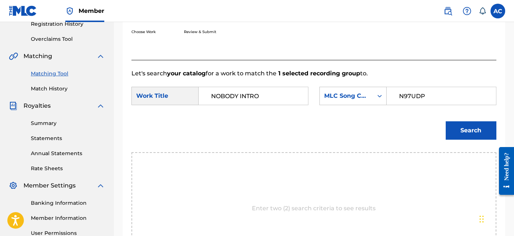
type input "N97UDP"
click at [454, 120] on div "Search" at bounding box center [469, 128] width 54 height 29
click at [460, 129] on button "Search" at bounding box center [471, 130] width 51 height 18
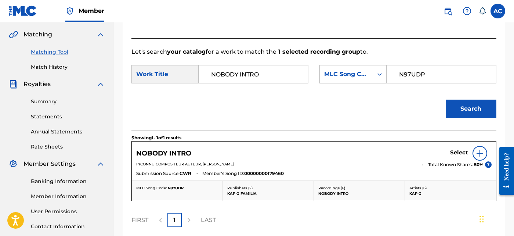
scroll to position [169, 0]
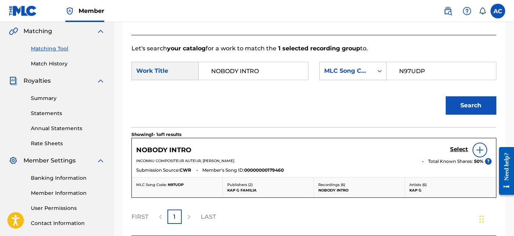
click at [460, 146] on h5 "Select" at bounding box center [459, 149] width 18 height 7
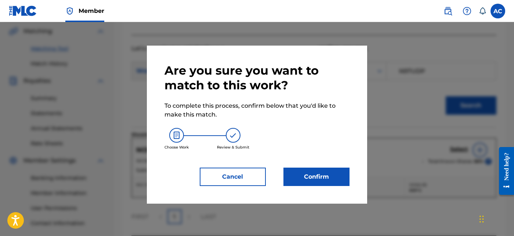
click at [319, 179] on button "Confirm" at bounding box center [316, 176] width 66 height 18
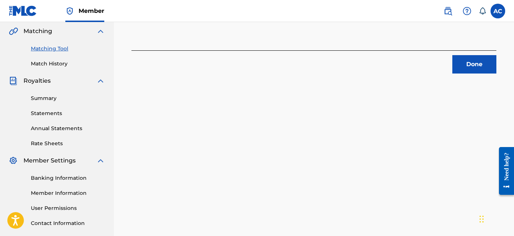
click at [471, 67] on button "Done" at bounding box center [474, 64] width 44 height 18
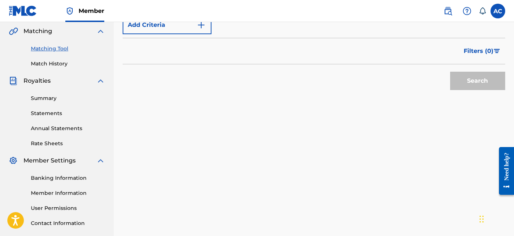
scroll to position [114, 0]
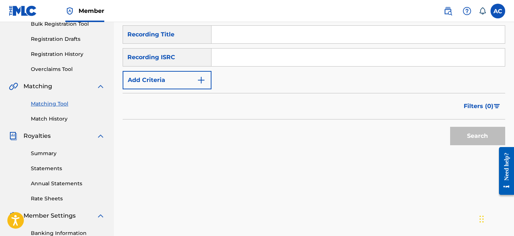
click at [243, 59] on input "Search Form" at bounding box center [357, 57] width 293 height 18
paste input "QT2VB2437057"
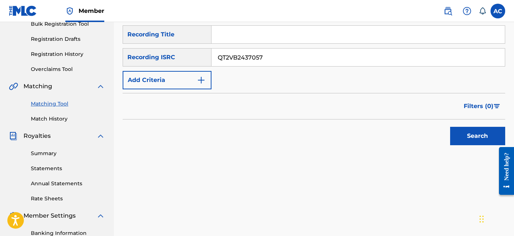
click at [476, 140] on button "Search" at bounding box center [477, 136] width 55 height 18
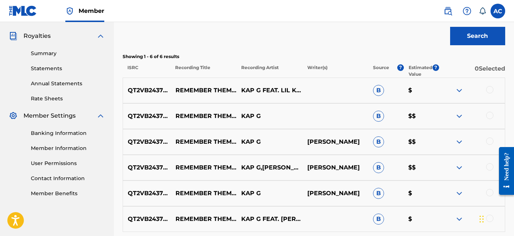
scroll to position [214, 0]
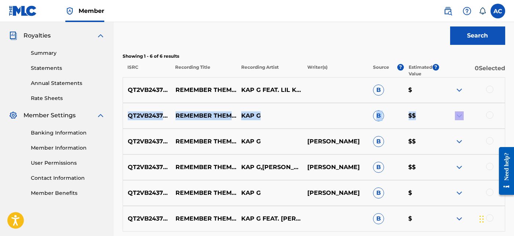
drag, startPoint x: 490, startPoint y: 88, endPoint x: 489, endPoint y: 113, distance: 25.0
click at [489, 113] on div "QT2VB2437057 REMEMBER THEM DAYS KAP G FEAT. LIL KEED B $ QT2VB2437057 REMEMBER …" at bounding box center [314, 154] width 383 height 154
click at [489, 113] on div at bounding box center [489, 114] width 7 height 7
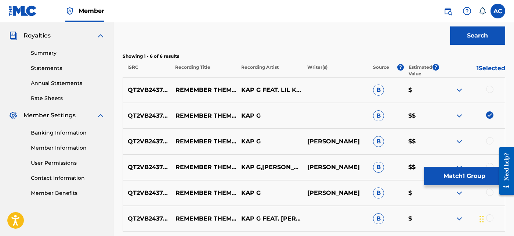
click at [488, 89] on div at bounding box center [489, 89] width 7 height 7
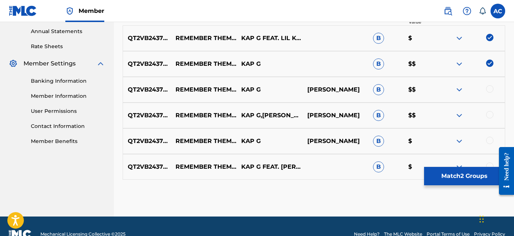
click at [488, 89] on div at bounding box center [489, 88] width 7 height 7
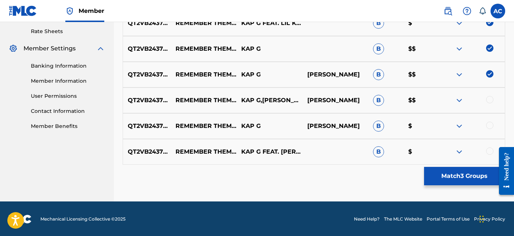
scroll to position [279, 0]
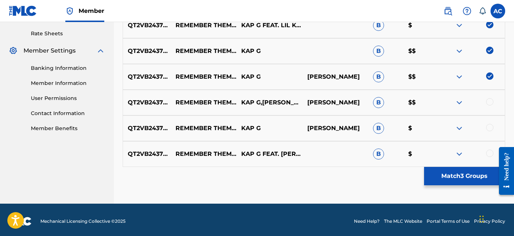
click at [490, 101] on div at bounding box center [489, 101] width 7 height 7
click at [489, 124] on div at bounding box center [489, 127] width 7 height 7
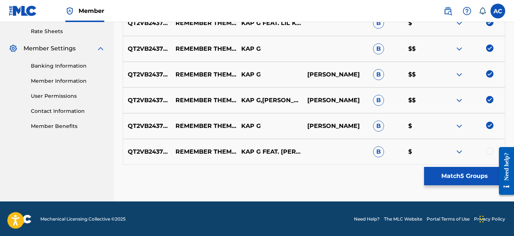
click at [491, 150] on div at bounding box center [489, 150] width 7 height 7
click at [467, 175] on button "Match 6 Groups" at bounding box center [464, 176] width 81 height 18
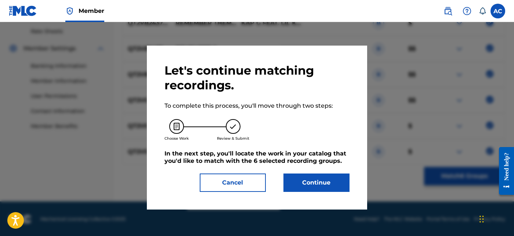
click at [237, 185] on button "Cancel" at bounding box center [233, 182] width 66 height 18
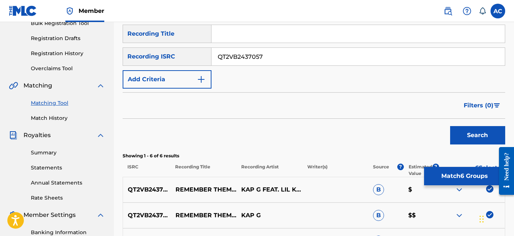
scroll to position [91, 0]
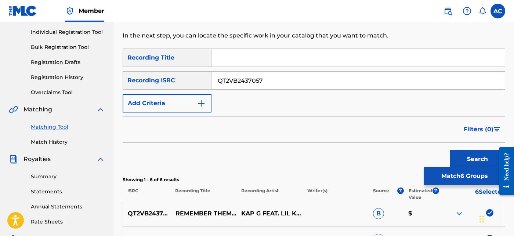
click at [265, 86] on input "QT2VB2437057" at bounding box center [357, 81] width 293 height 18
paste input "ZVEM1811918"
type input "QZVEM1811918"
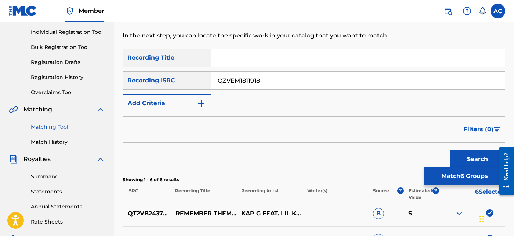
click at [472, 156] on button "Search" at bounding box center [477, 159] width 55 height 18
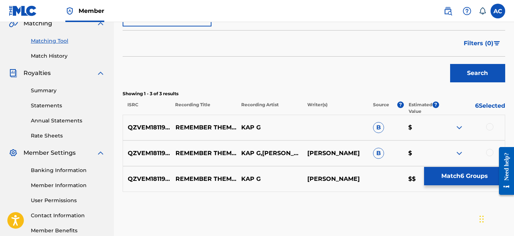
scroll to position [219, 0]
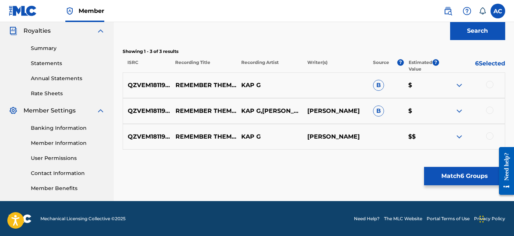
click at [492, 84] on div at bounding box center [489, 84] width 7 height 7
click at [490, 109] on div at bounding box center [489, 109] width 7 height 7
click at [491, 135] on div at bounding box center [489, 135] width 7 height 7
click at [478, 174] on button "Match 9 Groups" at bounding box center [464, 176] width 81 height 18
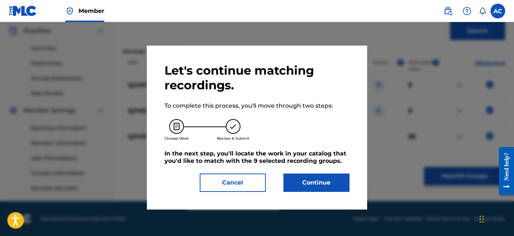
click at [342, 183] on button "Continue" at bounding box center [316, 182] width 66 height 18
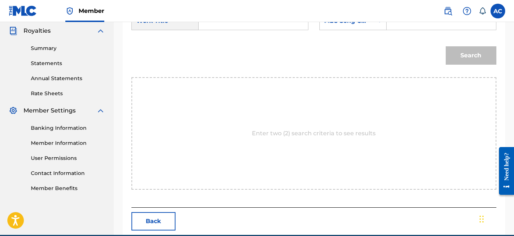
scroll to position [106, 0]
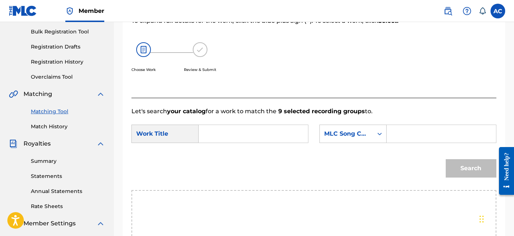
click at [278, 135] on input "Search Form" at bounding box center [253, 134] width 97 height 18
paste input "REMEMBER THEM DAYS"
type input "REMEMBER THEM DAYS"
click at [409, 137] on input "Search Form" at bounding box center [441, 134] width 97 height 18
paste input "RO2476"
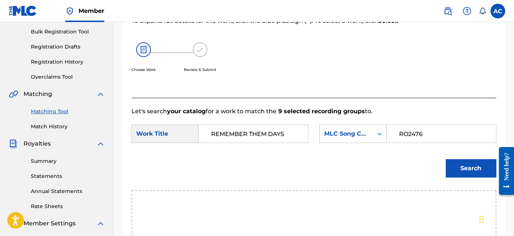
type input "RO2476"
click at [459, 160] on button "Search" at bounding box center [471, 168] width 51 height 18
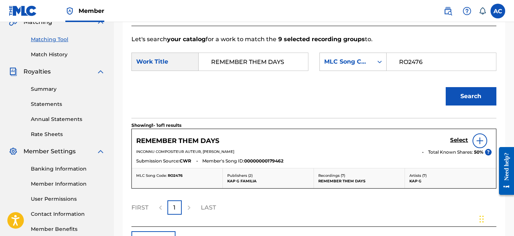
scroll to position [183, 0]
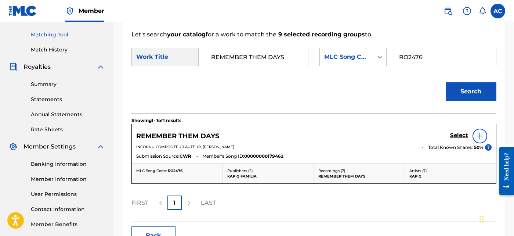
click at [456, 136] on h5 "Select" at bounding box center [459, 135] width 18 height 7
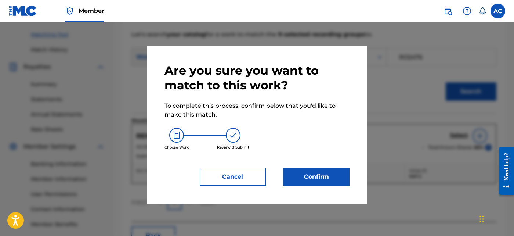
click at [290, 175] on button "Confirm" at bounding box center [316, 176] width 66 height 18
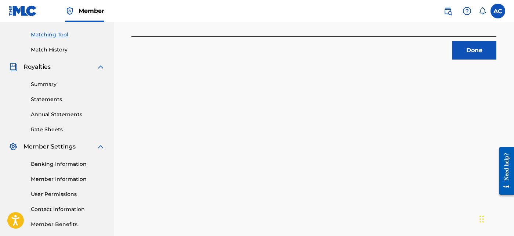
click at [478, 51] on button "Done" at bounding box center [474, 50] width 44 height 18
